Goal: Connect with others: Connect with others

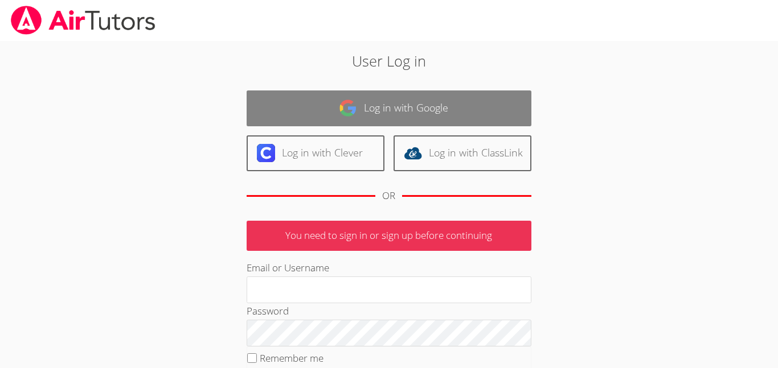
click at [281, 110] on link "Log in with Google" at bounding box center [389, 109] width 285 height 36
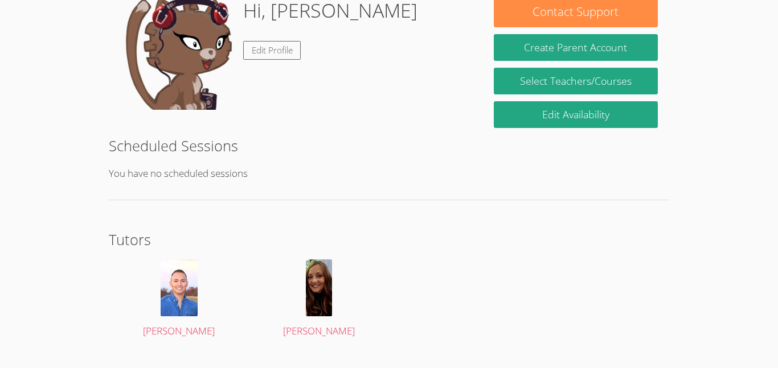
scroll to position [212, 0]
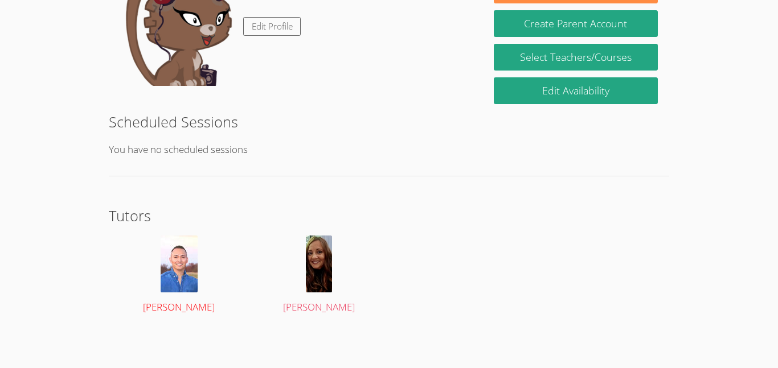
click at [150, 271] on div at bounding box center [179, 264] width 118 height 57
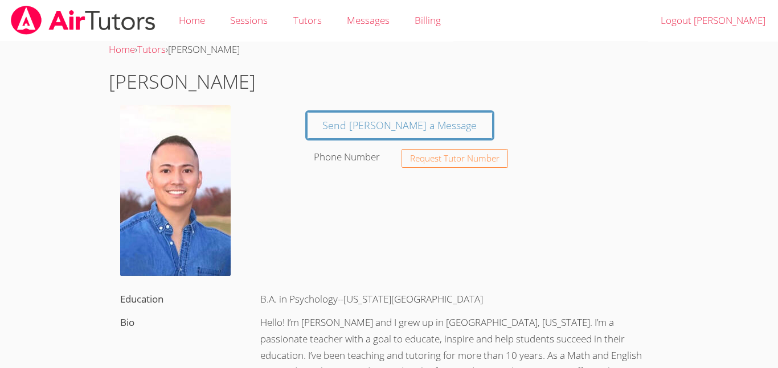
click at [124, 213] on img at bounding box center [175, 190] width 110 height 171
